Goal: Information Seeking & Learning: Learn about a topic

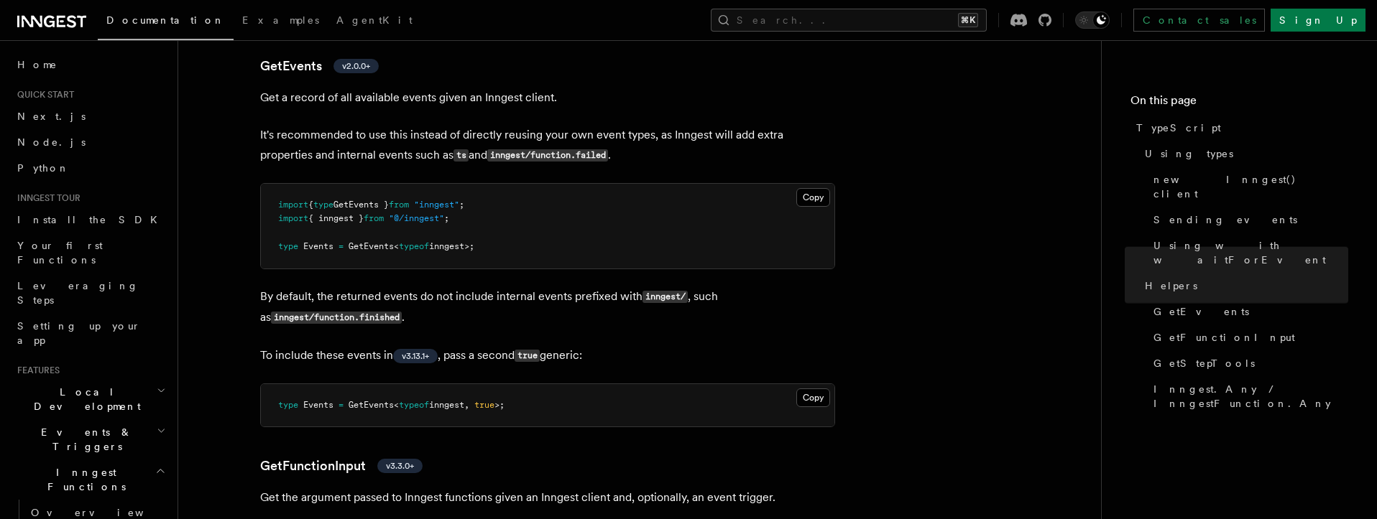
scroll to position [2717, 0]
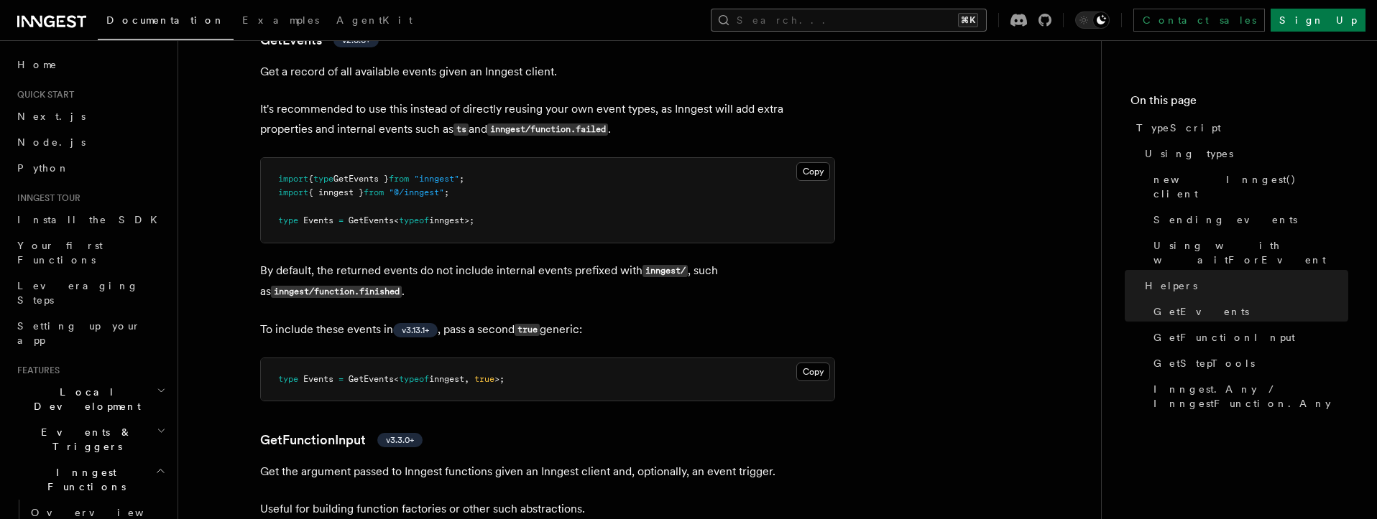
click at [1010, 10] on div "Documentation Examples AgentKit Search... ⌘K Contact sales Sign Up" at bounding box center [688, 20] width 1377 height 40
click at [987, 18] on button "Search... ⌘K" at bounding box center [849, 20] width 276 height 23
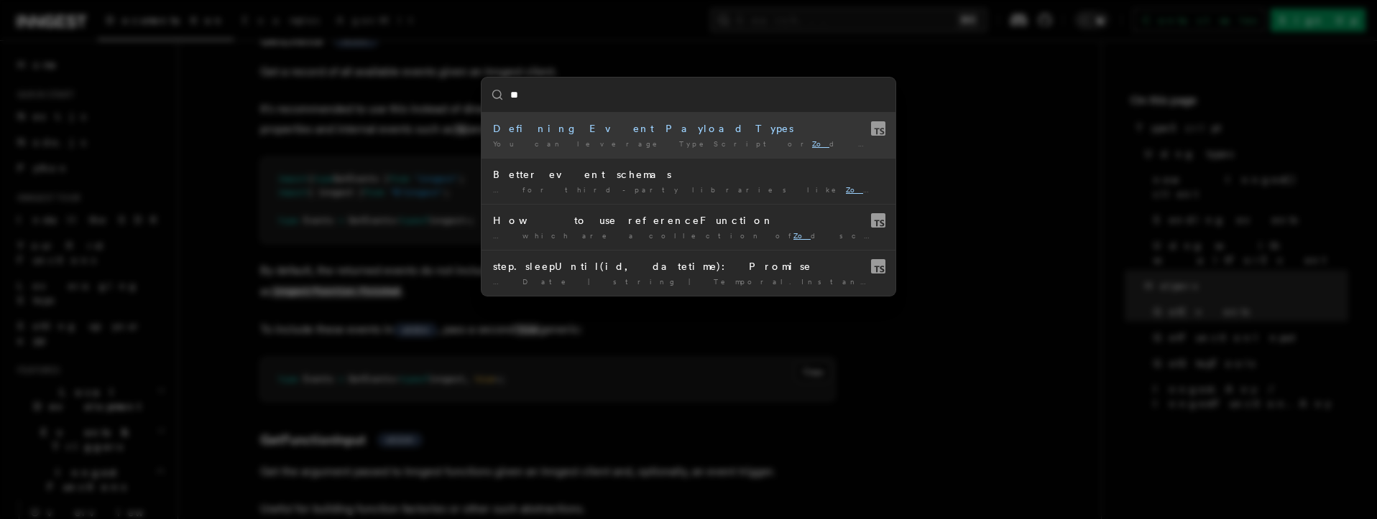
type input "***"
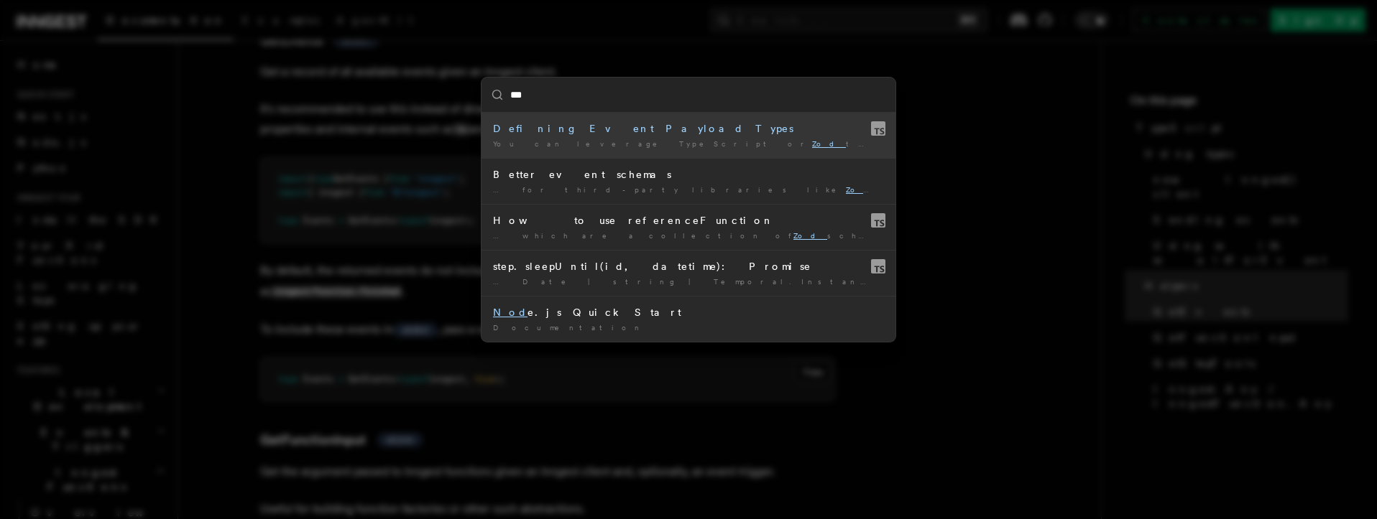
click at [629, 124] on div "Defining Event Payload Types" at bounding box center [688, 128] width 391 height 14
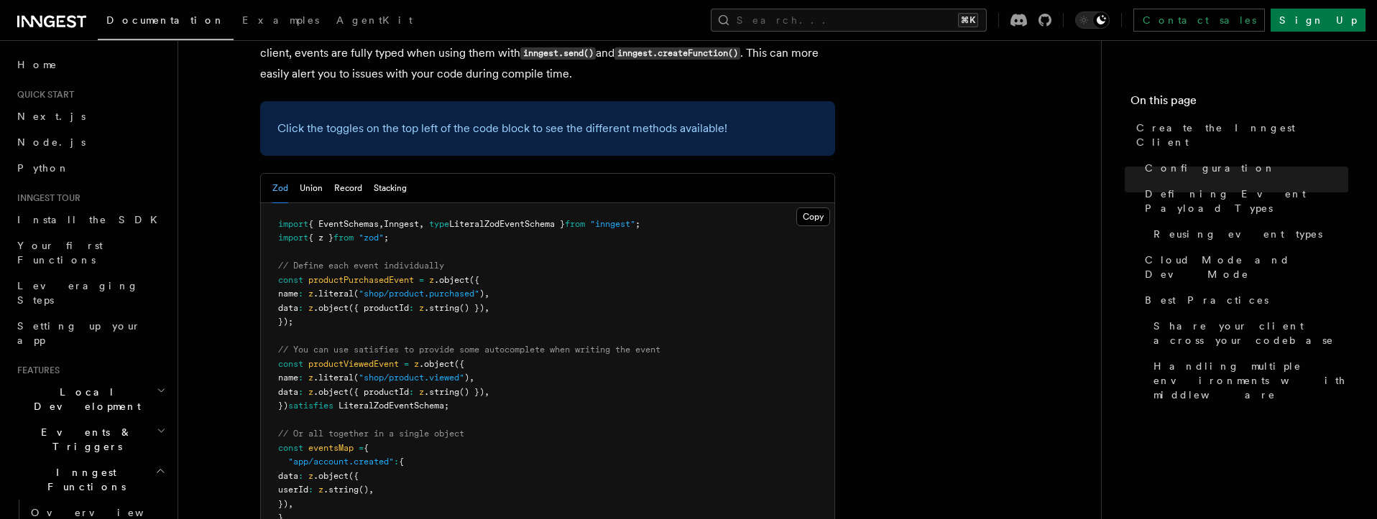
scroll to position [1360, 0]
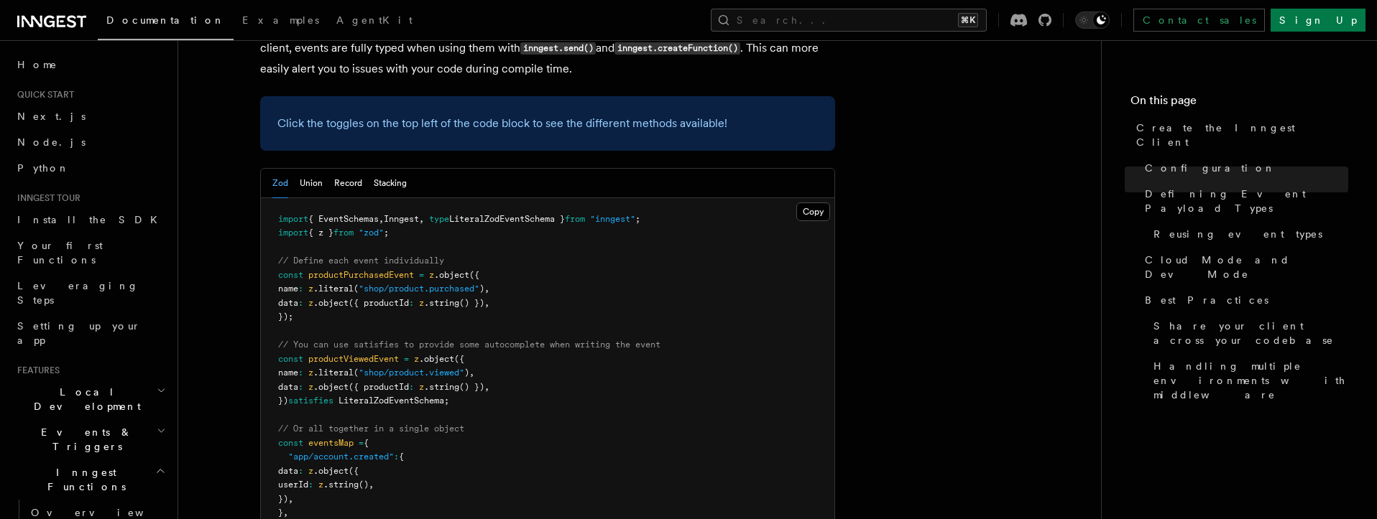
click at [338, 396] on span at bounding box center [335, 401] width 5 height 10
click at [326, 396] on span "satisfies" at bounding box center [310, 401] width 45 height 10
click at [384, 396] on span "LiteralZodEventSchema" at bounding box center [391, 401] width 106 height 10
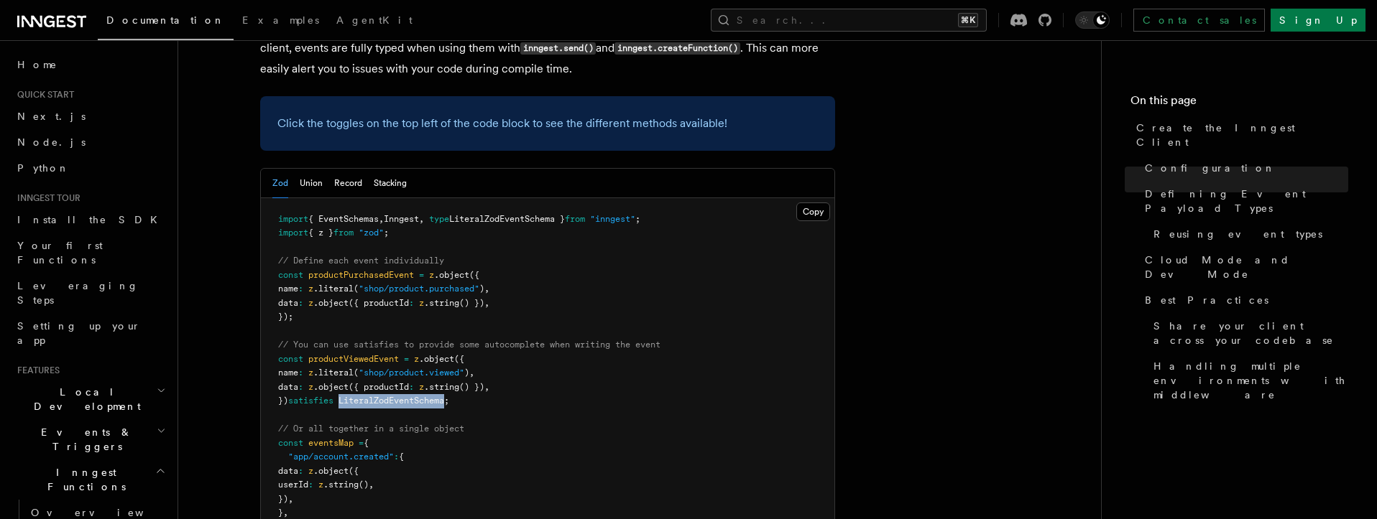
click at [384, 396] on span "LiteralZodEventSchema" at bounding box center [391, 401] width 106 height 10
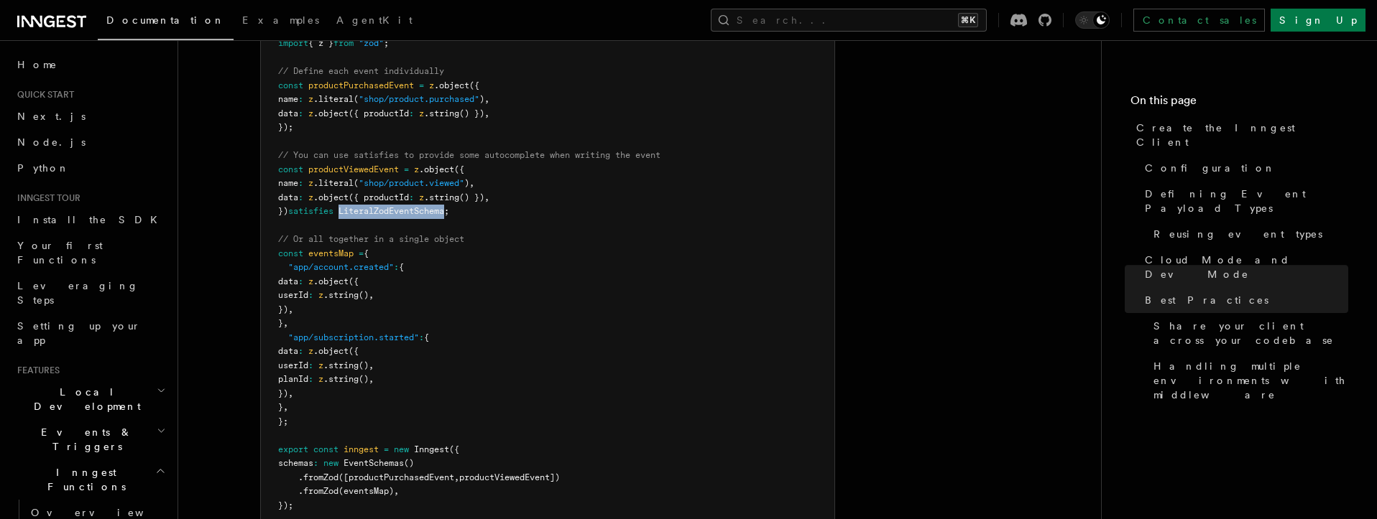
scroll to position [1111, 0]
